Goal: Navigation & Orientation: Find specific page/section

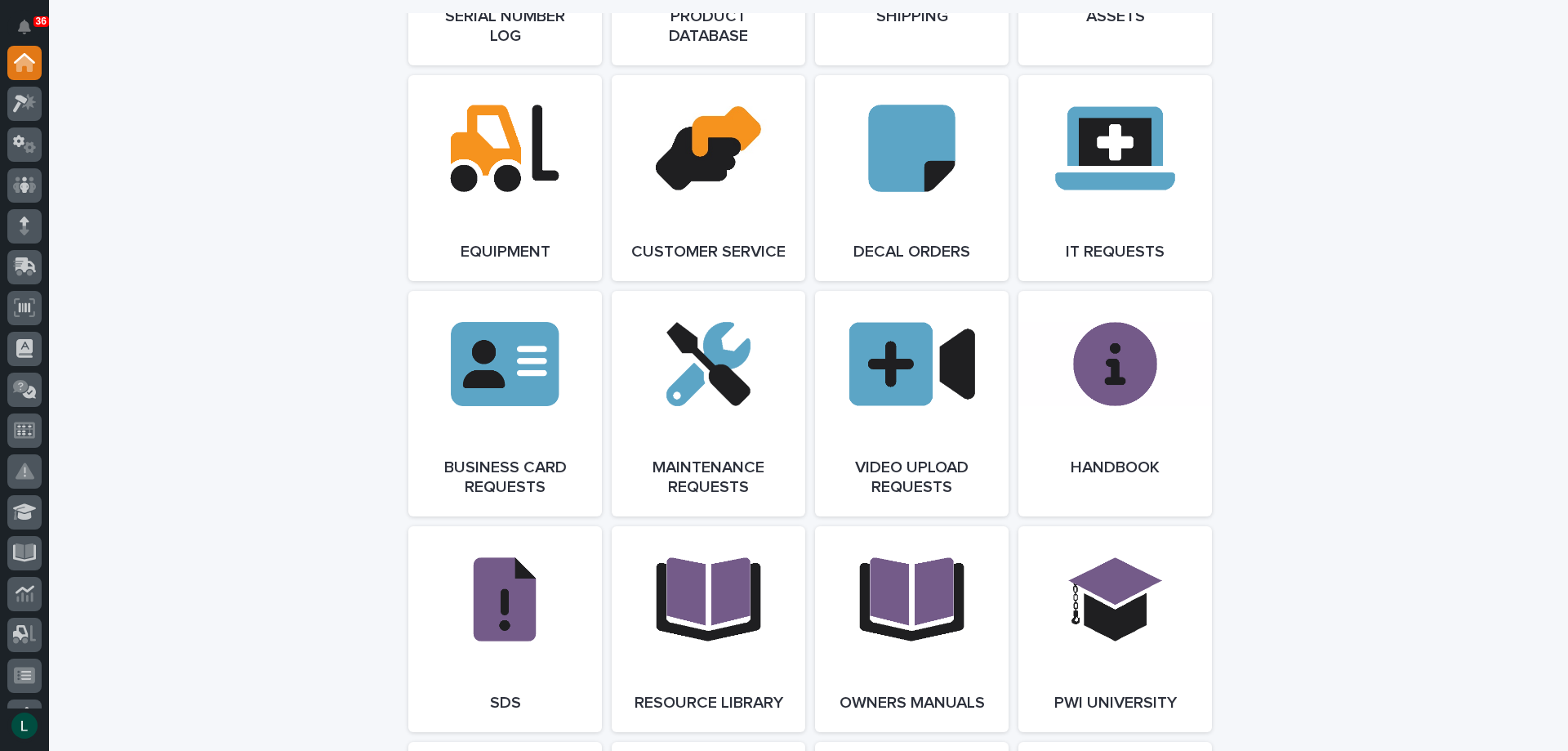
scroll to position [2451, 0]
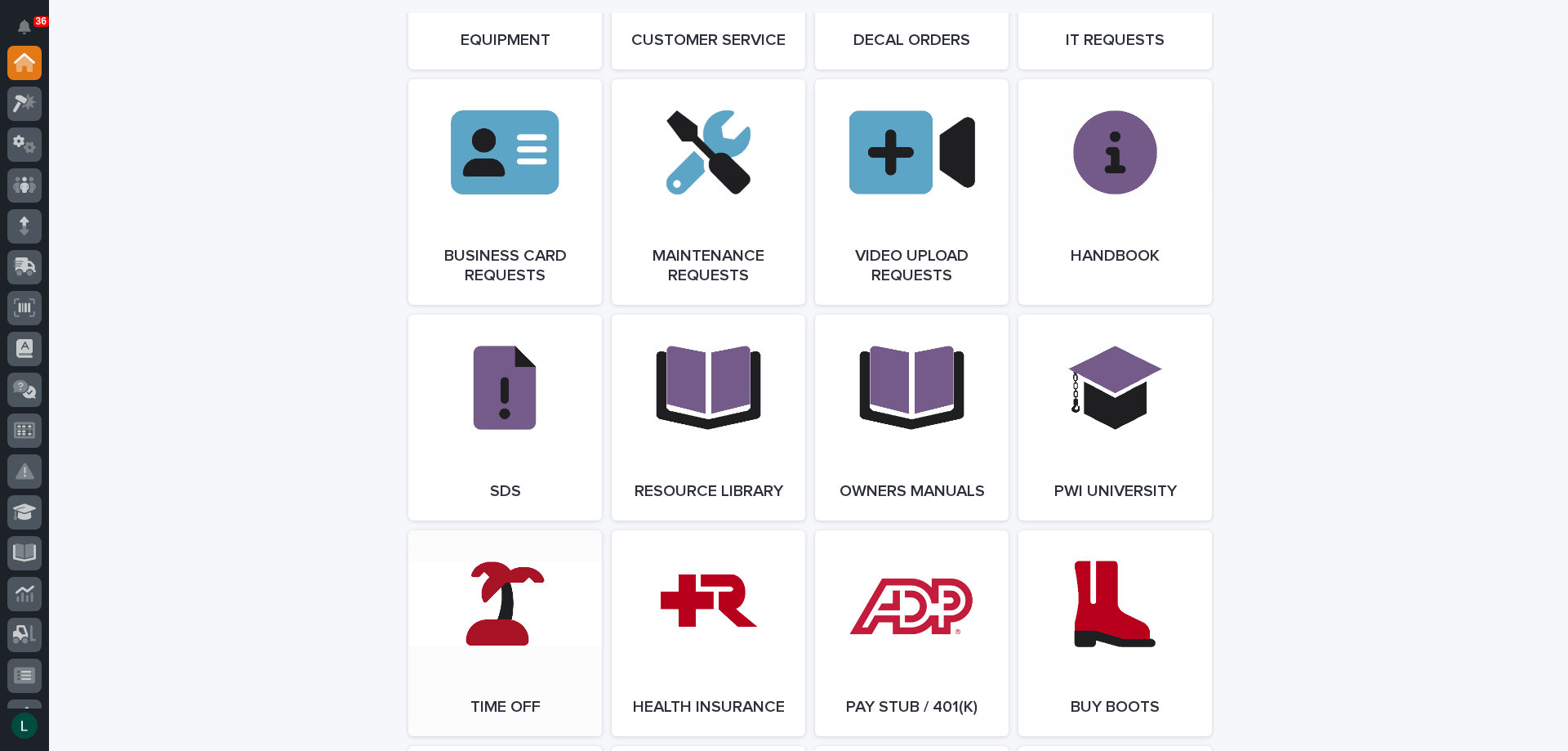
click at [505, 598] on link "Open Link" at bounding box center [505, 633] width 193 height 206
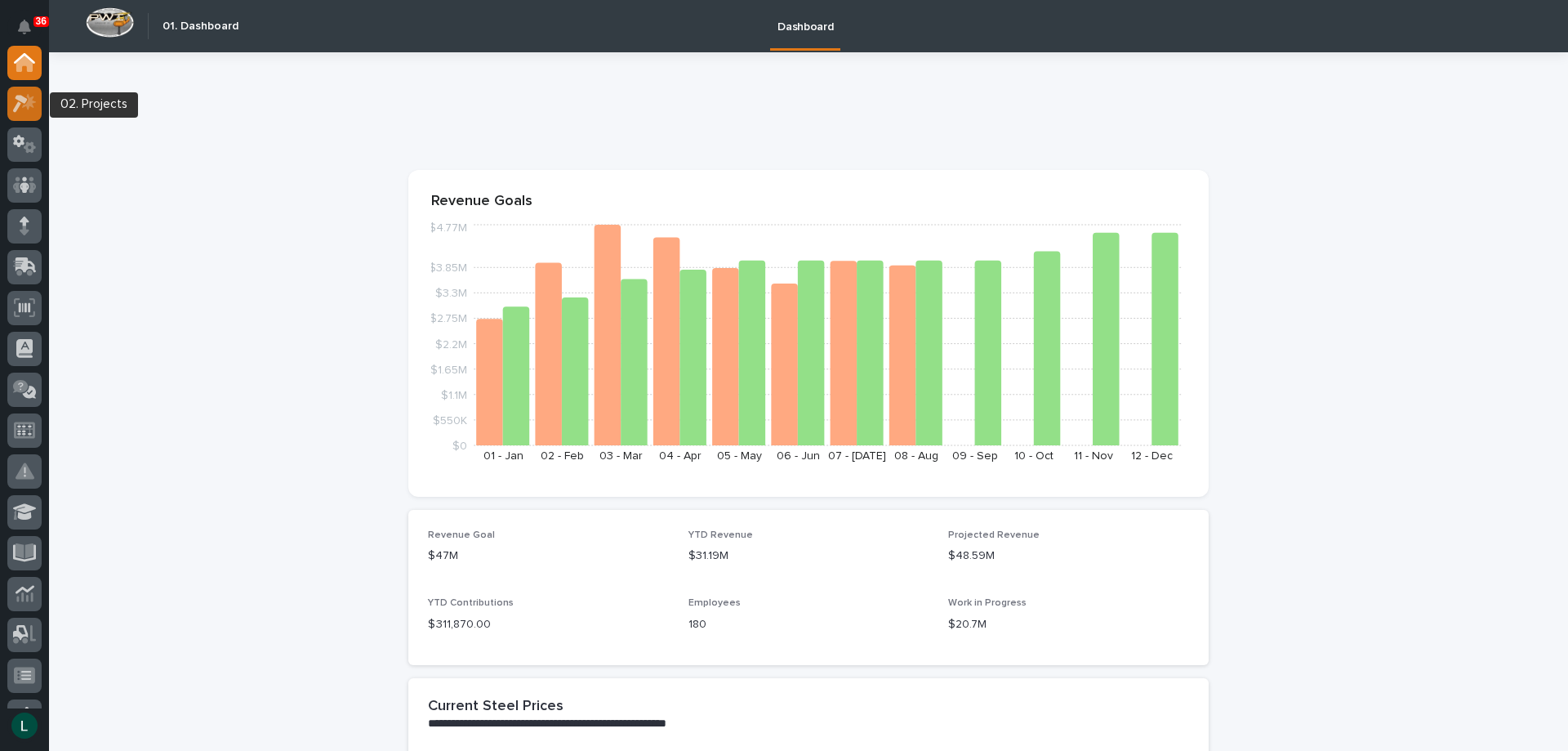
click at [24, 98] on icon at bounding box center [20, 103] width 15 height 18
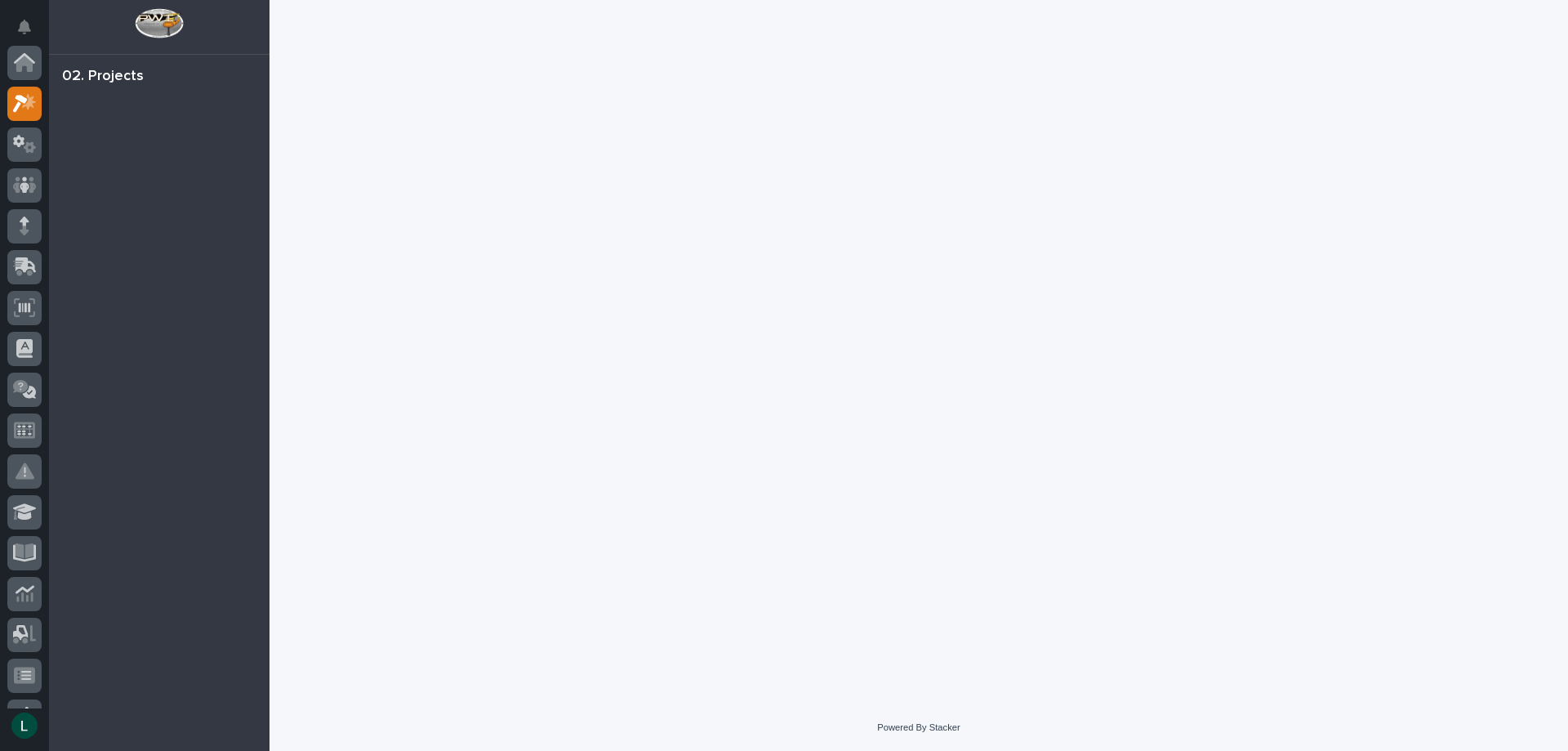
scroll to position [41, 0]
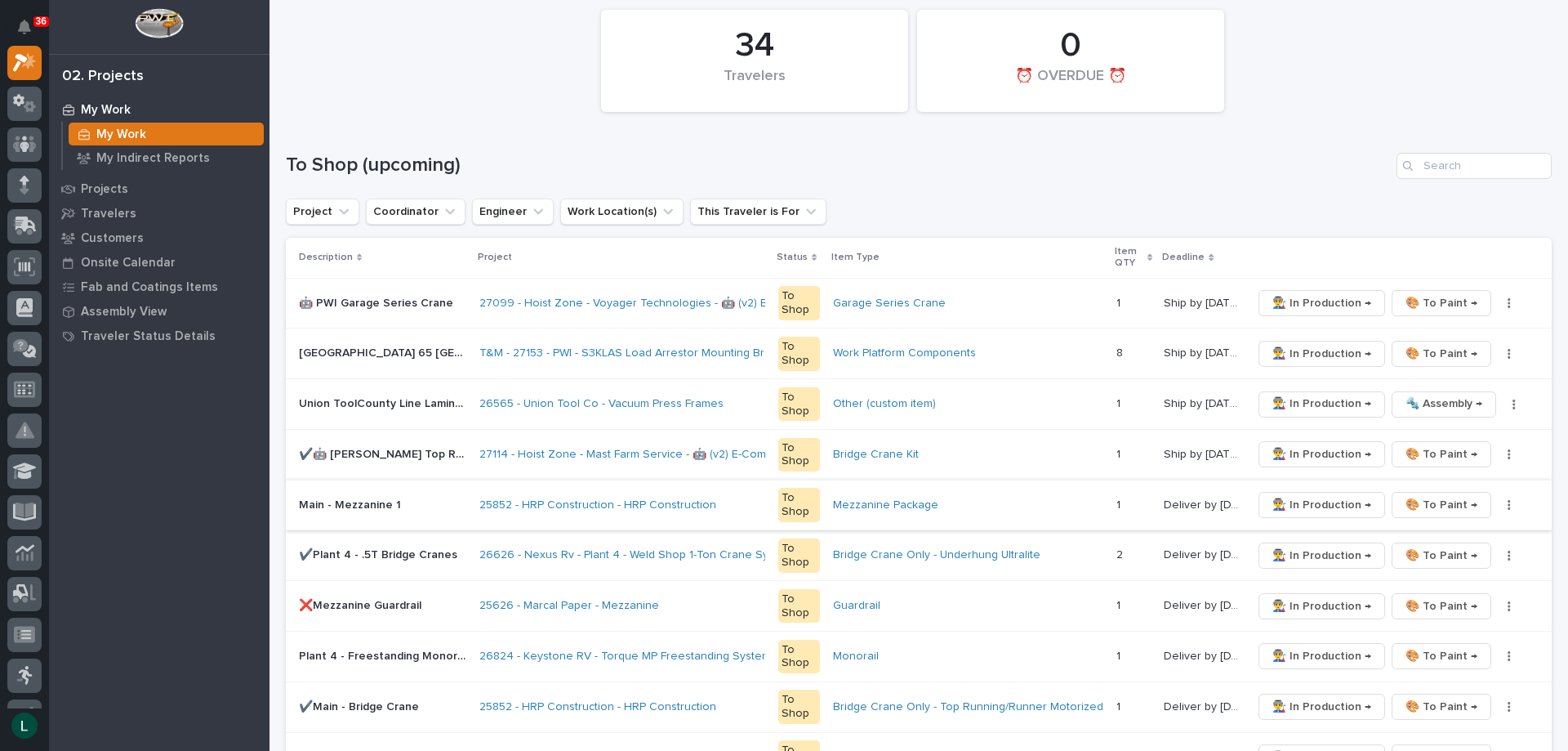
scroll to position [245, 0]
